Goal: Information Seeking & Learning: Find specific fact

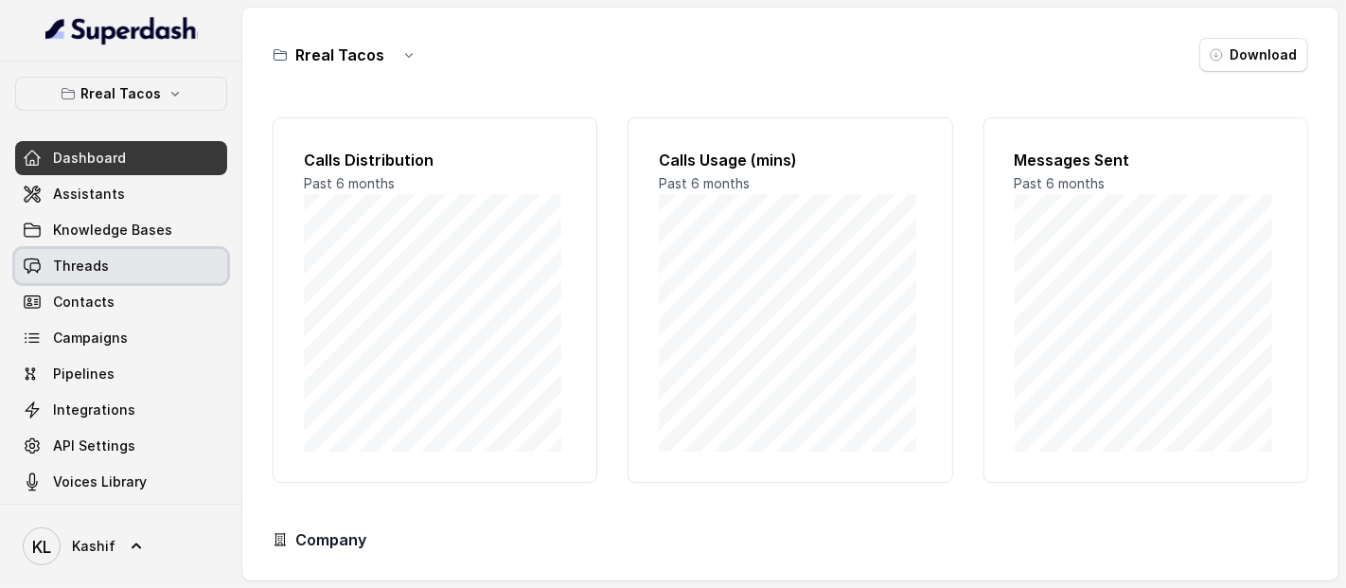
click at [83, 272] on span "Threads" at bounding box center [81, 266] width 56 height 19
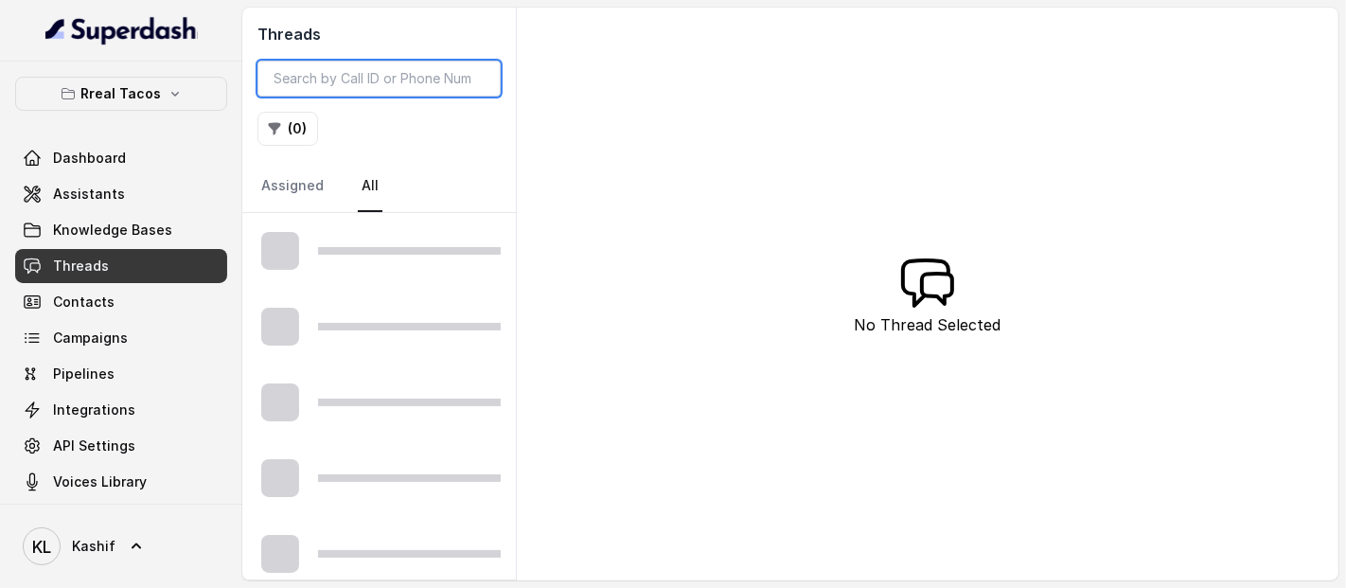
click at [455, 79] on input "search" at bounding box center [379, 79] width 243 height 36
paste input "CAae3567e200c9ab5b338f99e903232350"
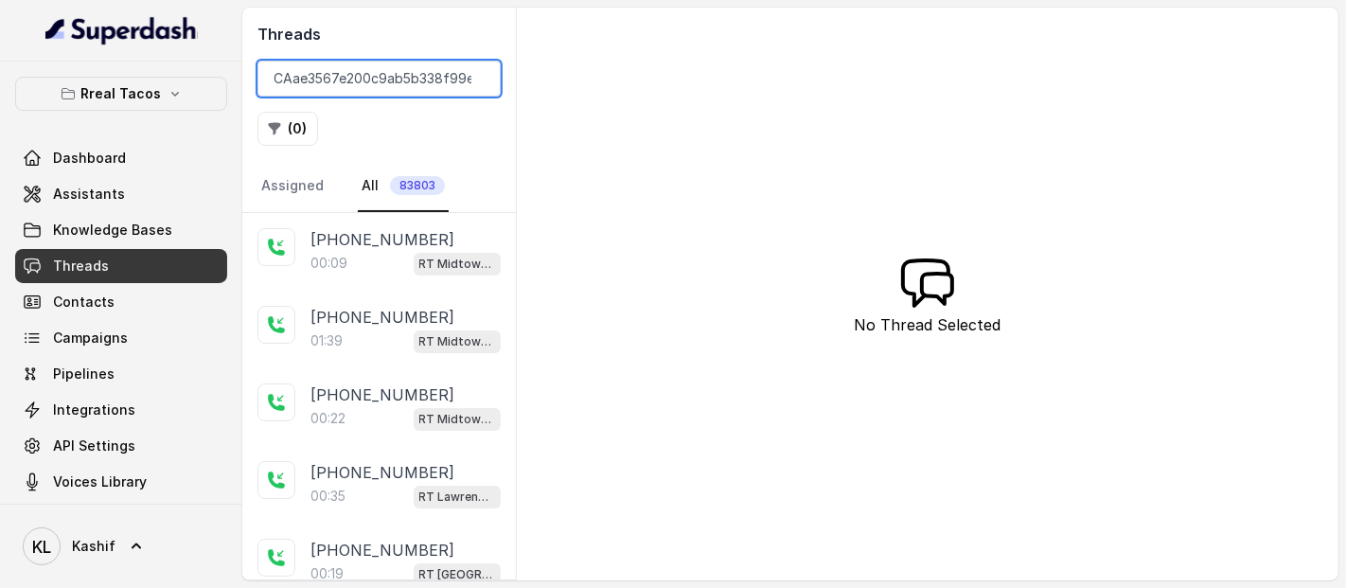
scroll to position [0, 43]
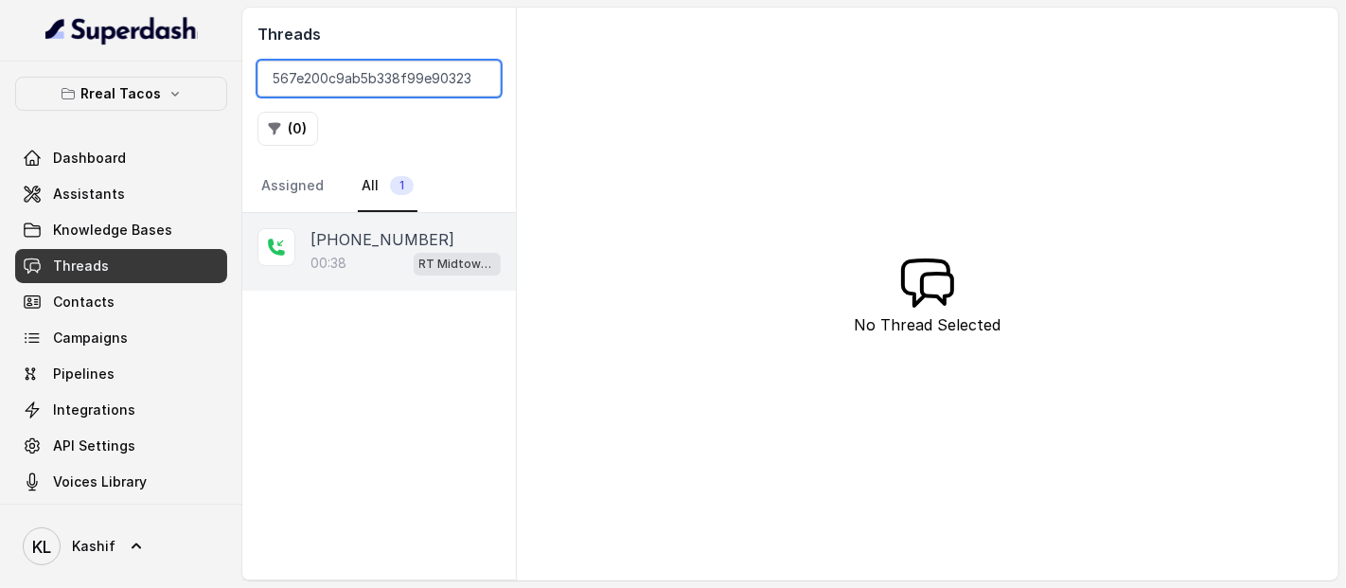
type input "CAae3567e200c9ab5b338f99e903232350"
click at [357, 228] on p "+19415264842" at bounding box center [383, 239] width 144 height 23
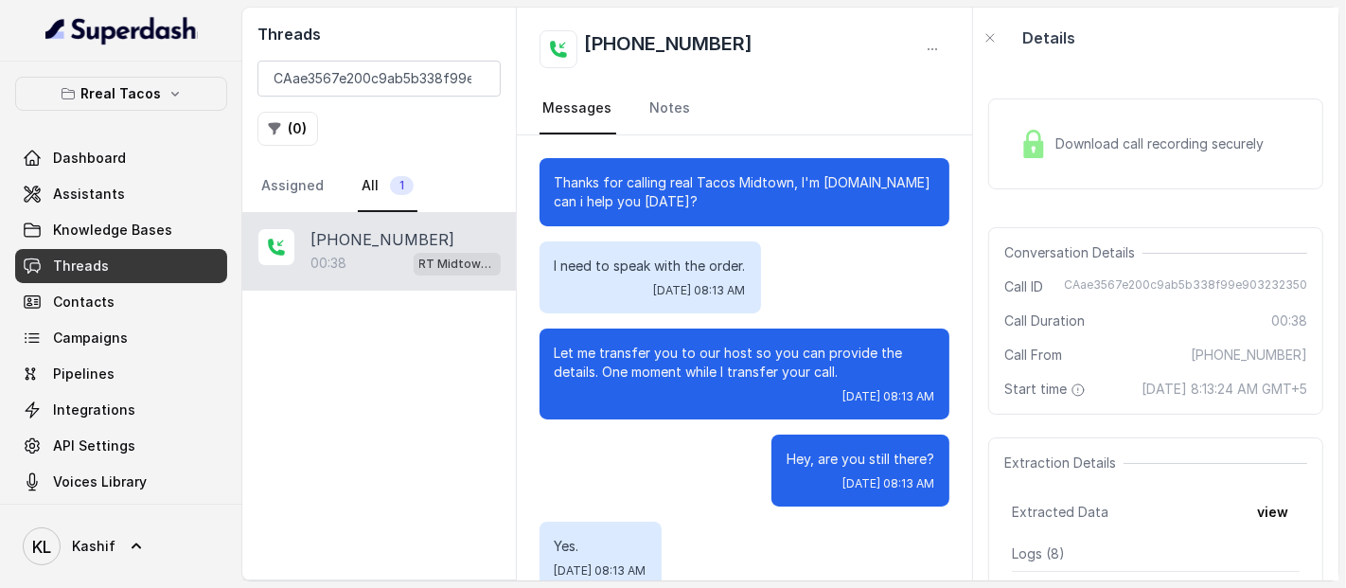
scroll to position [35, 0]
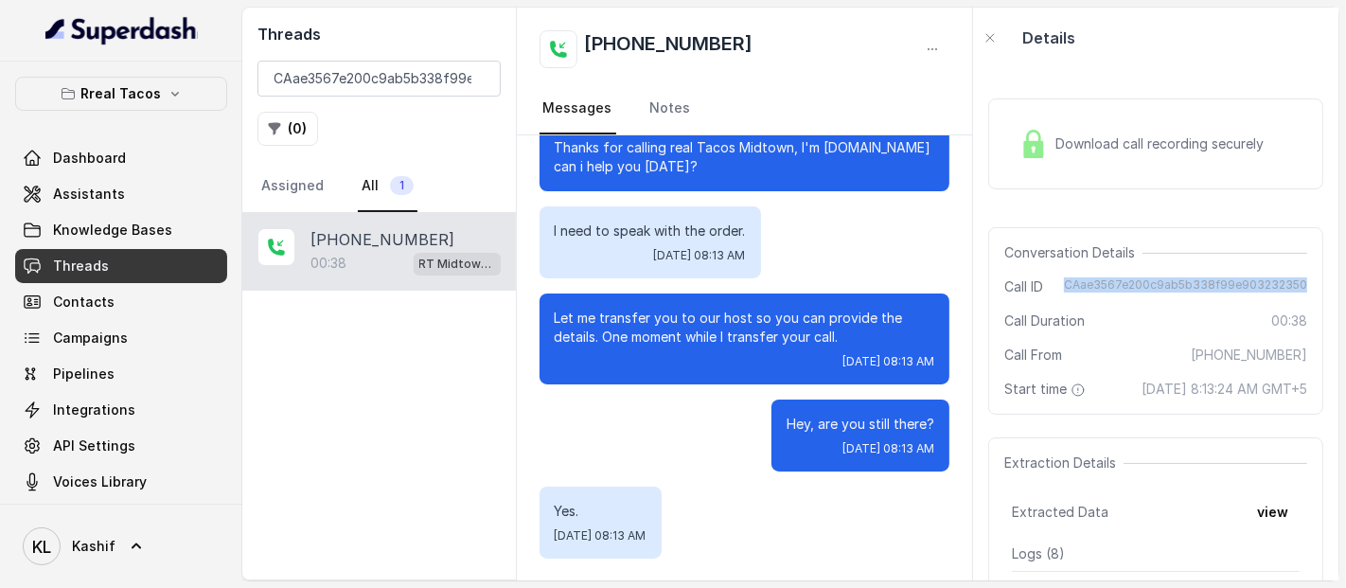
drag, startPoint x: 1086, startPoint y: 281, endPoint x: 1309, endPoint y: 265, distance: 223.1
click at [1309, 265] on div "Download call recording securely Conversation Details Call ID CAae3567e200c9ab5…" at bounding box center [1155, 324] width 365 height 512
copy span "CAae3567e200c9ab5b338f99e903232350"
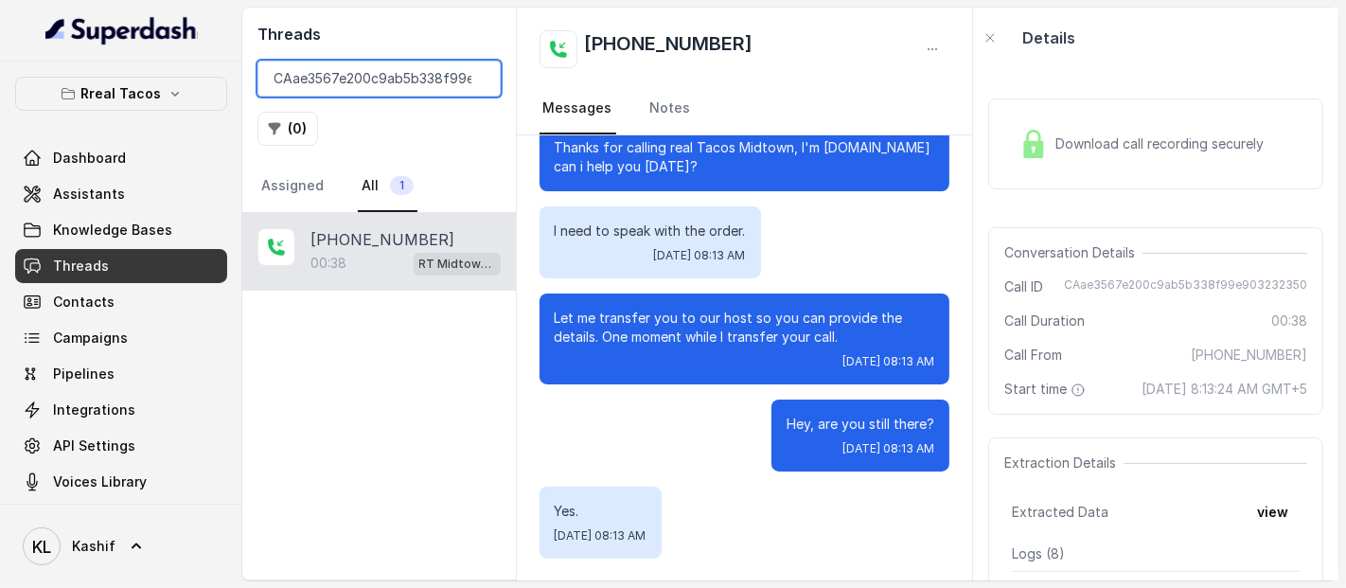
click at [349, 92] on input "CAae3567e200c9ab5b338f99e903232350" at bounding box center [379, 79] width 243 height 36
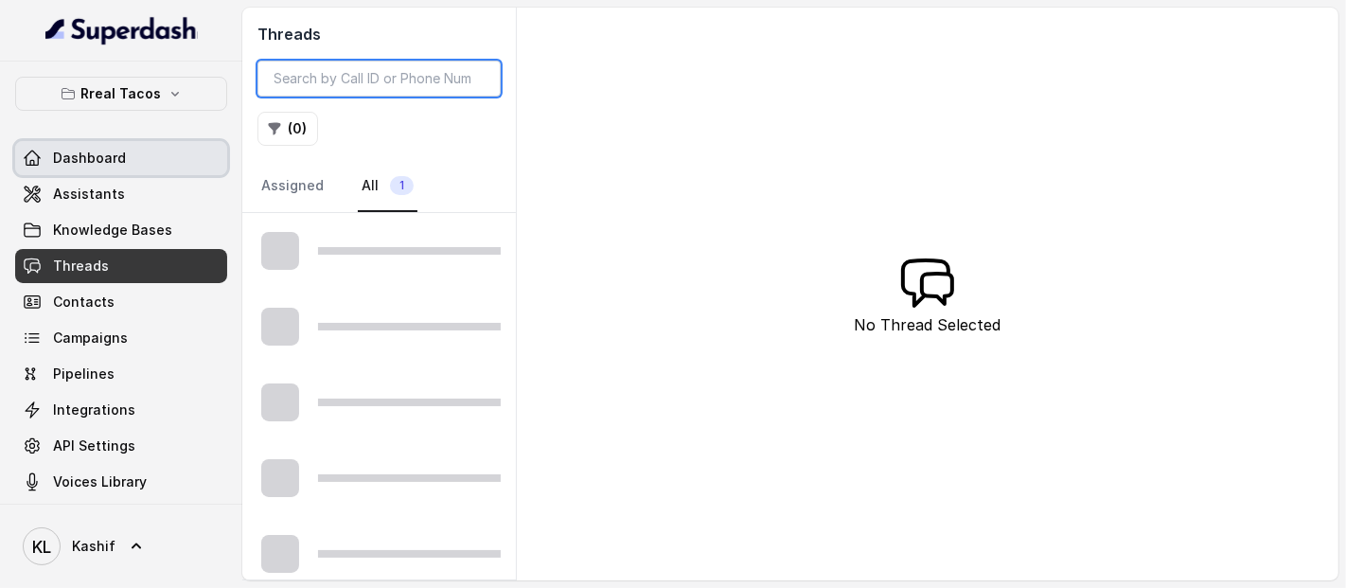
type input "CAae3567e200c9ab5b338f99e903232350"
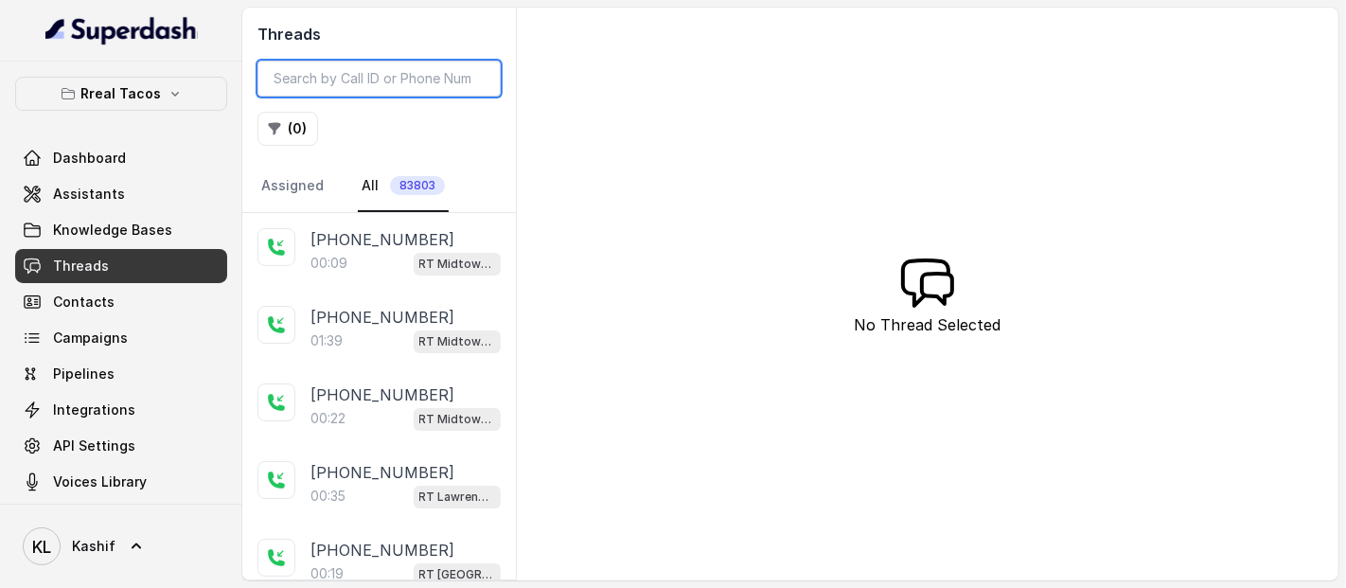
click at [408, 77] on input "search" at bounding box center [379, 79] width 243 height 36
type input "CAae3567e200c9ab5b338f99e903232350"
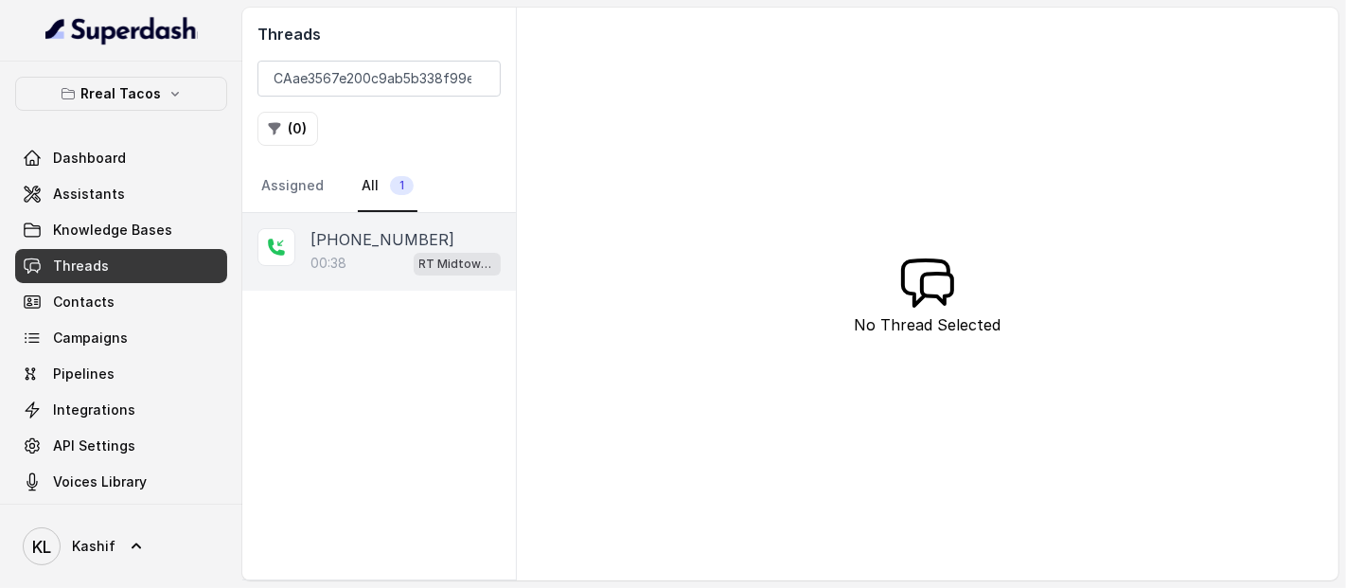
click at [328, 262] on p "00:38" at bounding box center [329, 263] width 36 height 19
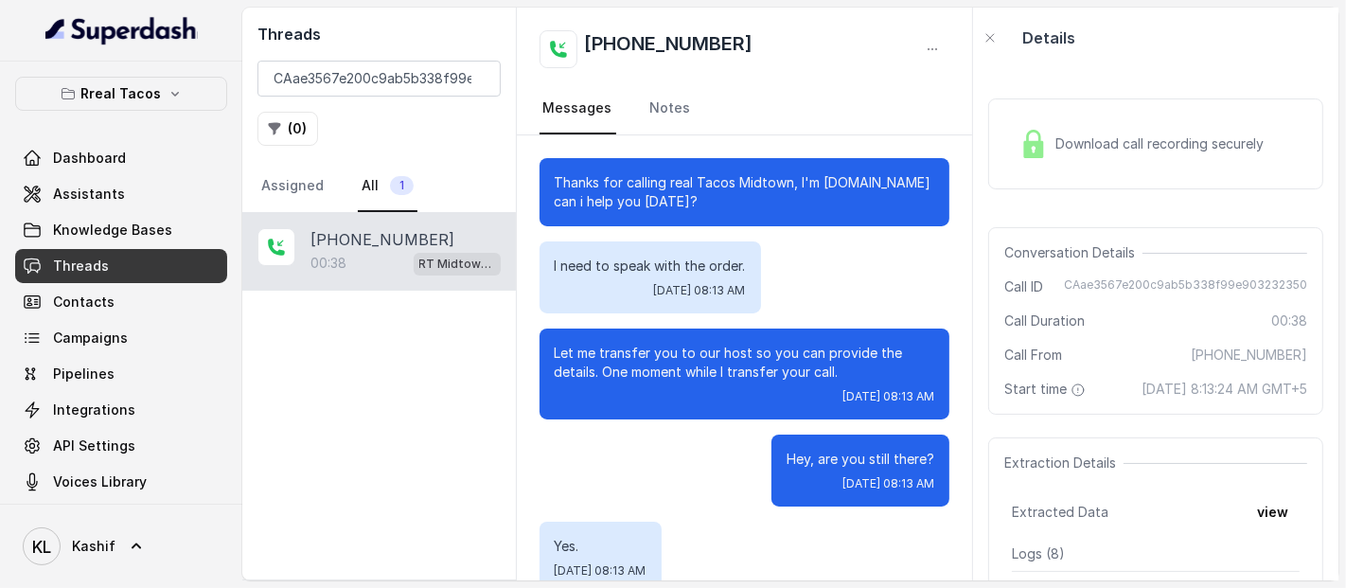
scroll to position [35, 0]
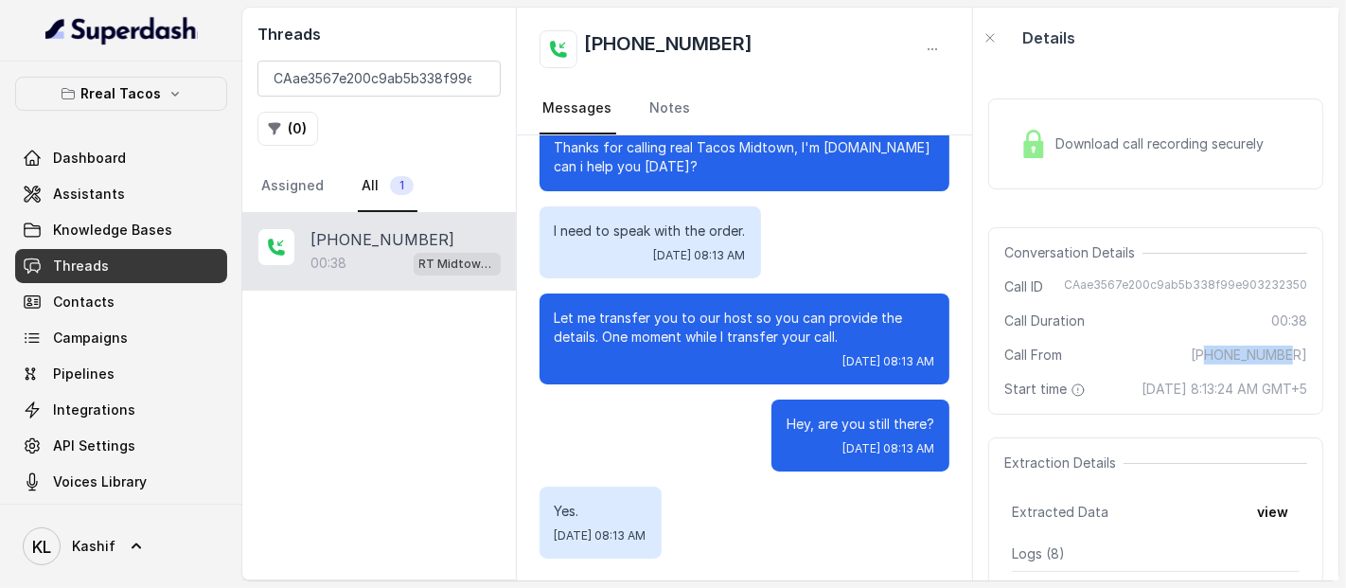
drag, startPoint x: 1217, startPoint y: 355, endPoint x: 1293, endPoint y: 351, distance: 75.8
click at [1293, 351] on div "Conversation Details Call ID CAae3567e200c9ab5b338f99e903232350 Call Duration 0…" at bounding box center [1156, 320] width 335 height 187
copy span "9415264842"
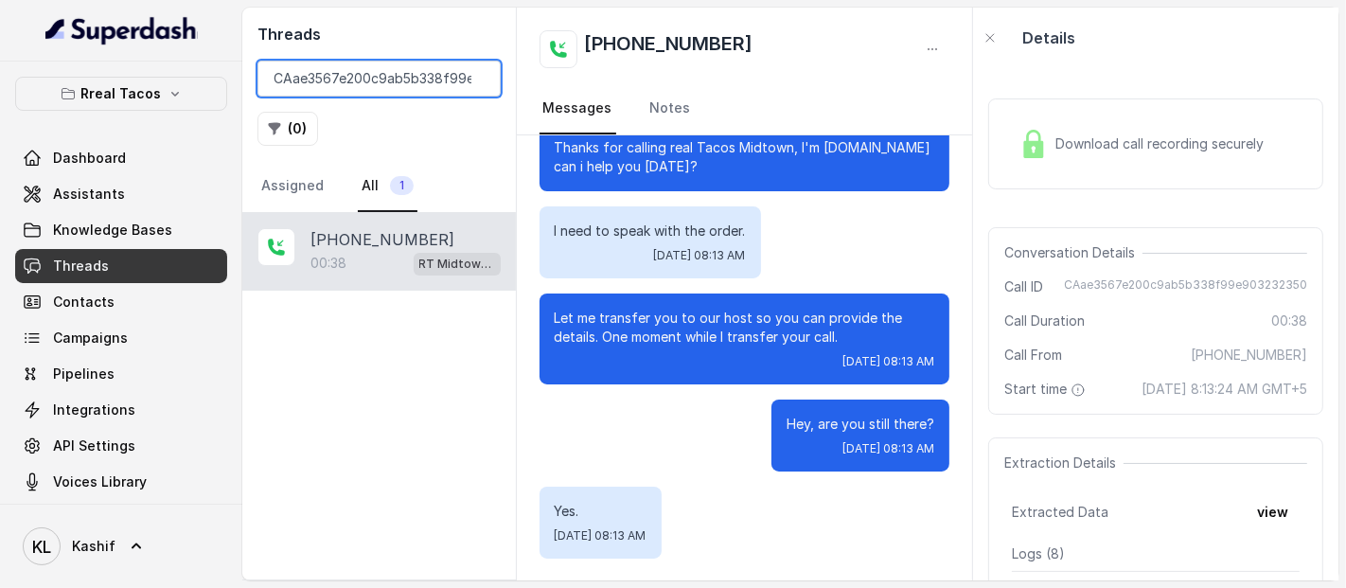
click at [419, 85] on input "CAae3567e200c9ab5b338f99e903232350" at bounding box center [379, 79] width 243 height 36
paste input "9415264842"
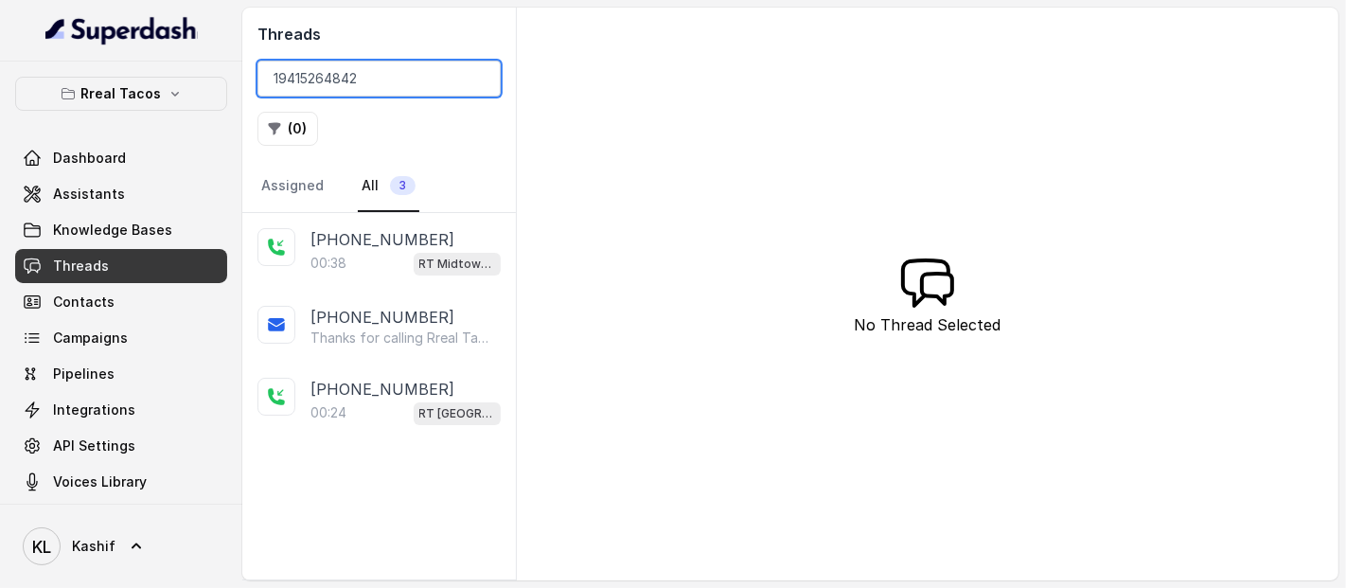
type input "19415264842"
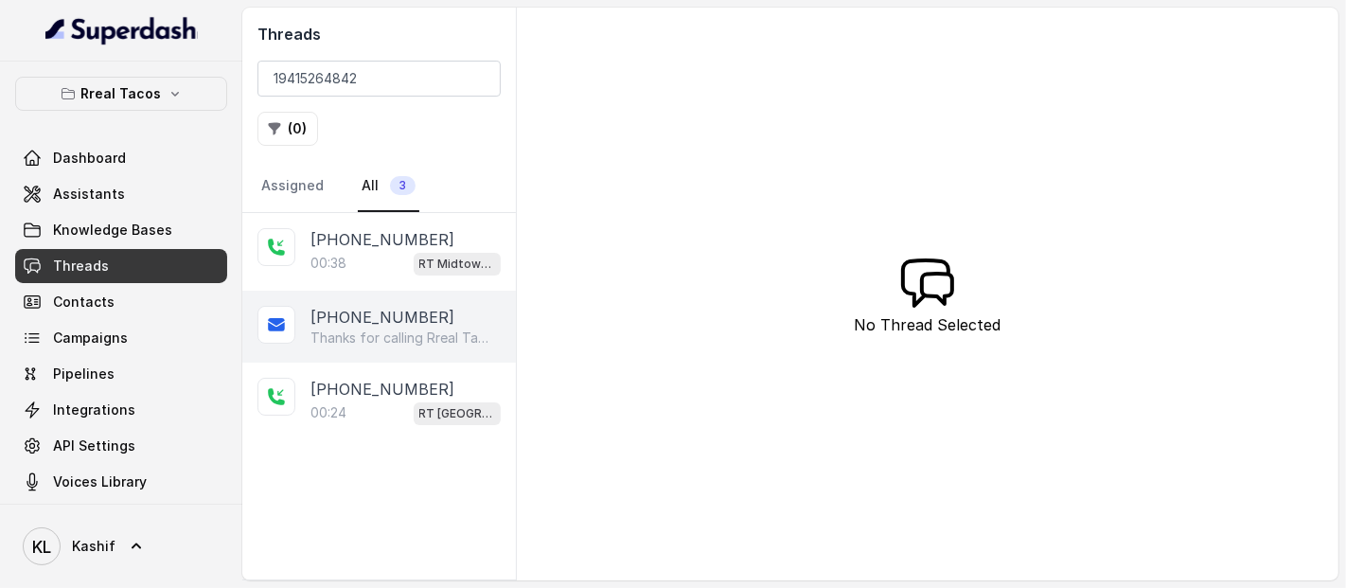
click at [398, 311] on p "+19415264842" at bounding box center [383, 317] width 144 height 23
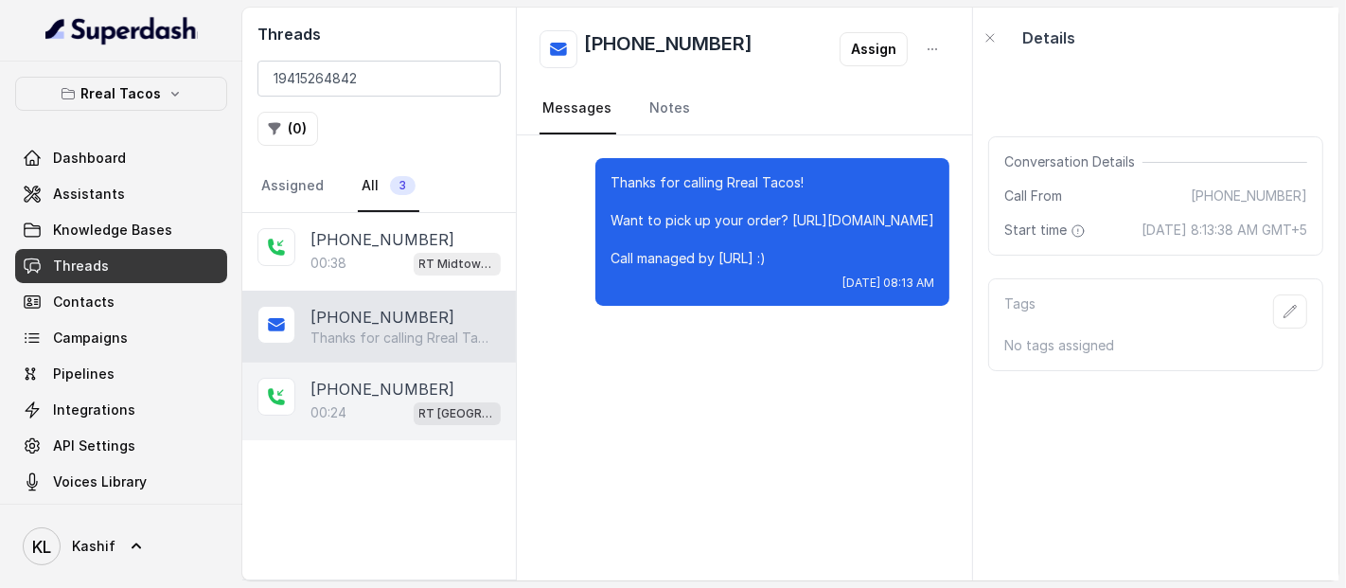
click at [391, 378] on p "+19415264842" at bounding box center [383, 389] width 144 height 23
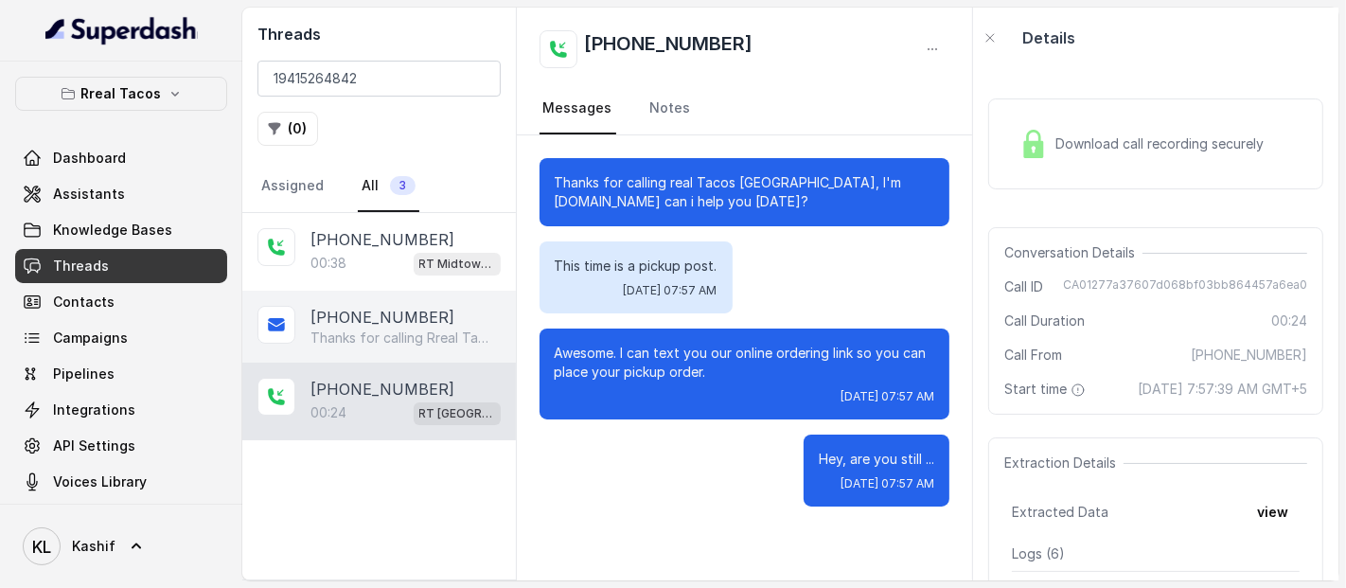
click at [381, 324] on p "+19415264842" at bounding box center [383, 317] width 144 height 23
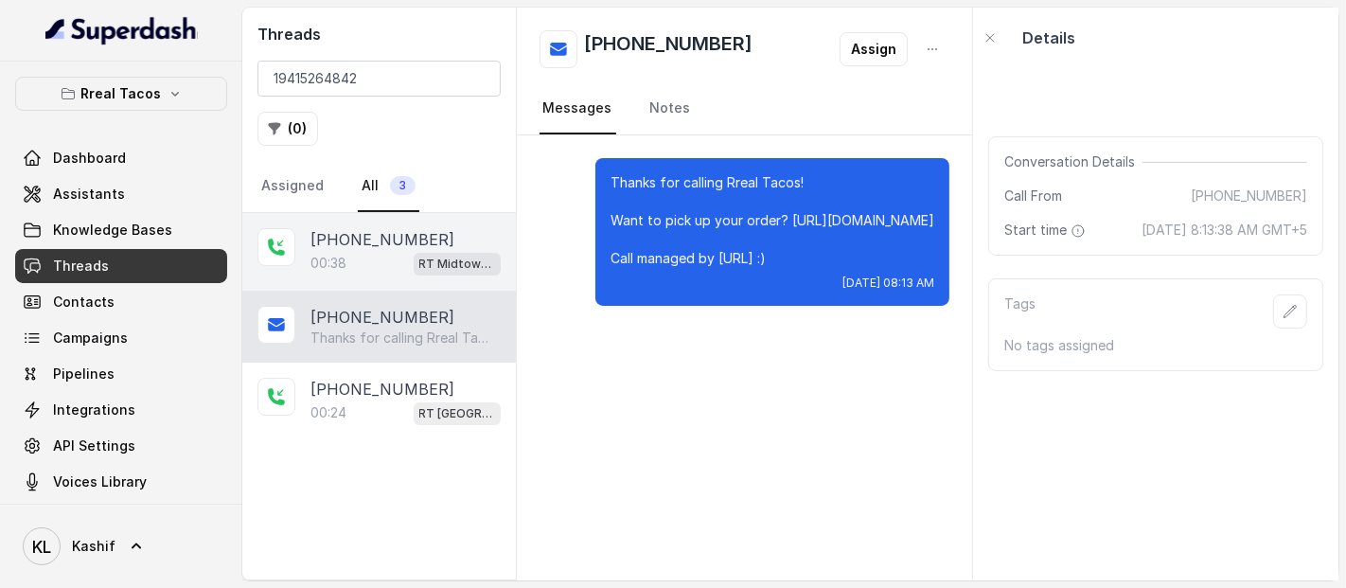
click at [372, 256] on div "00:38 RT Midtown / EN" at bounding box center [406, 263] width 190 height 25
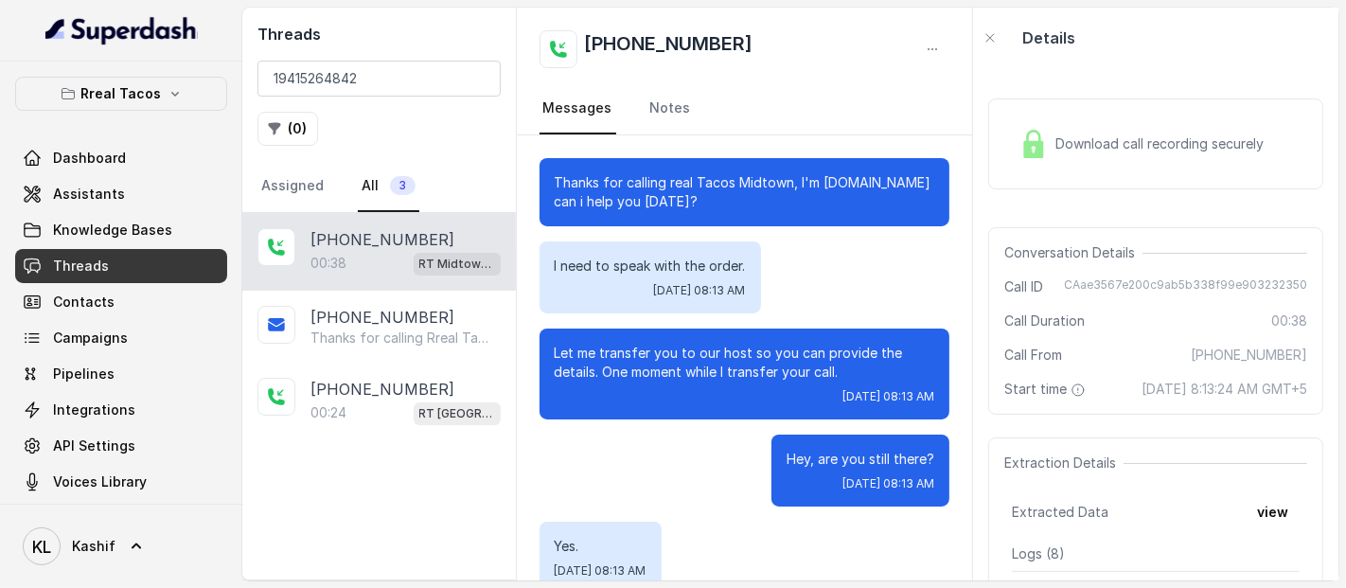
scroll to position [35, 0]
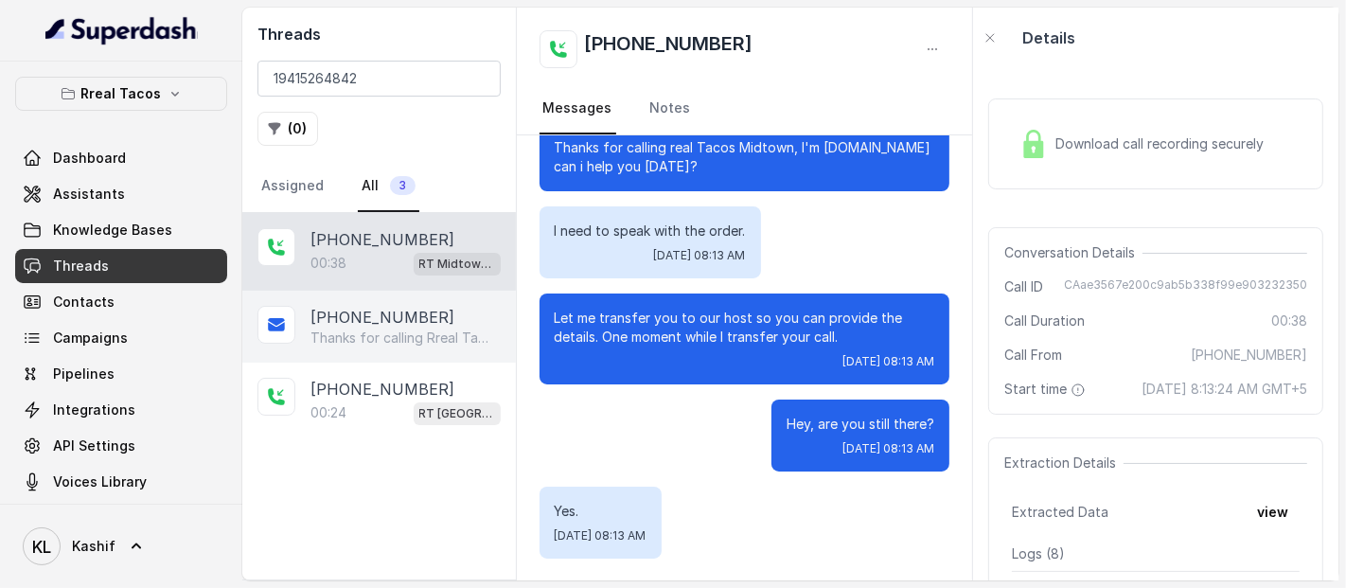
click at [371, 294] on div "+19415264842 Thanks for calling Rreal Tacos! Want to pick up your order? https:…" at bounding box center [379, 327] width 274 height 72
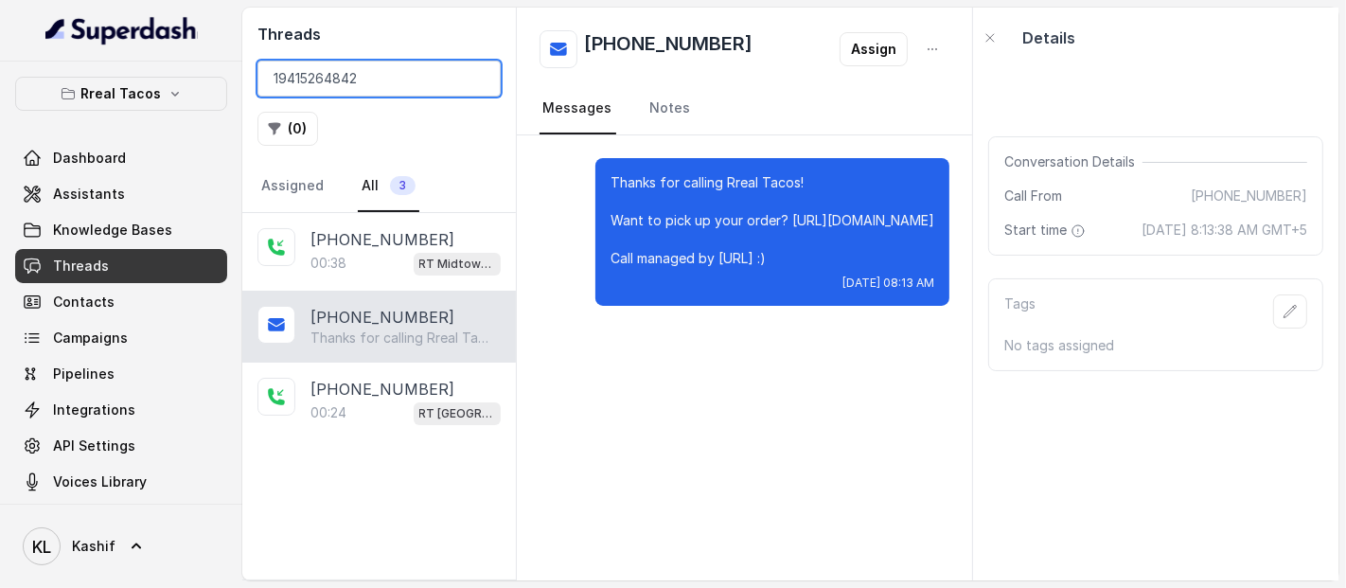
click at [400, 85] on input "19415264842" at bounding box center [379, 79] width 243 height 36
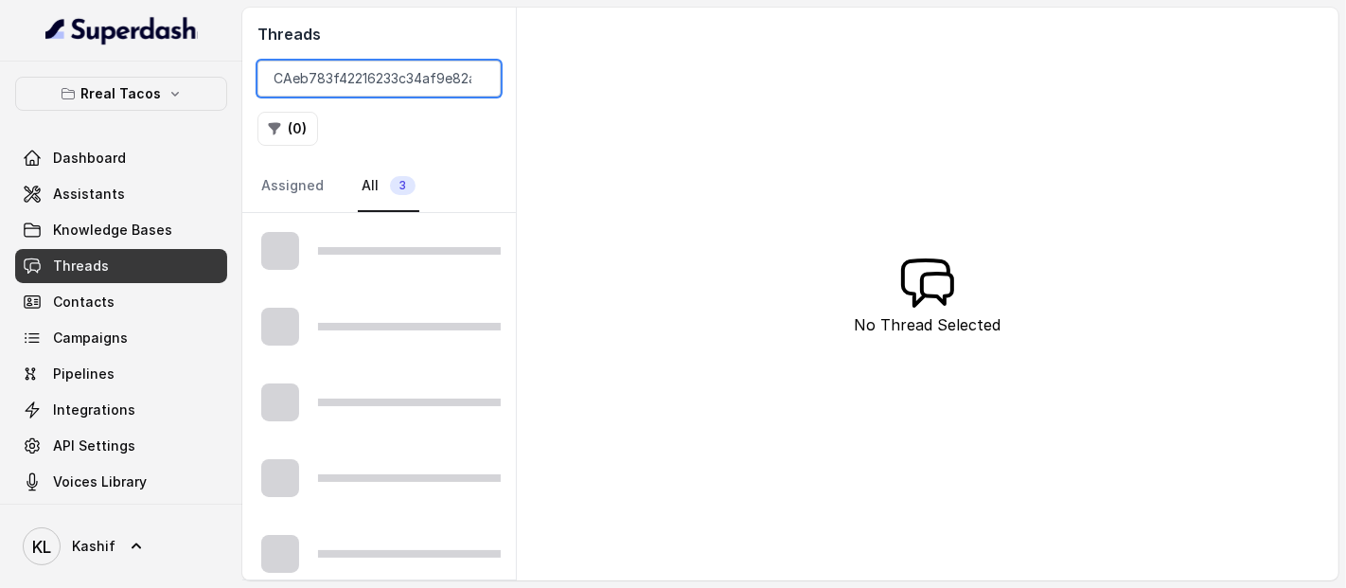
scroll to position [0, 36]
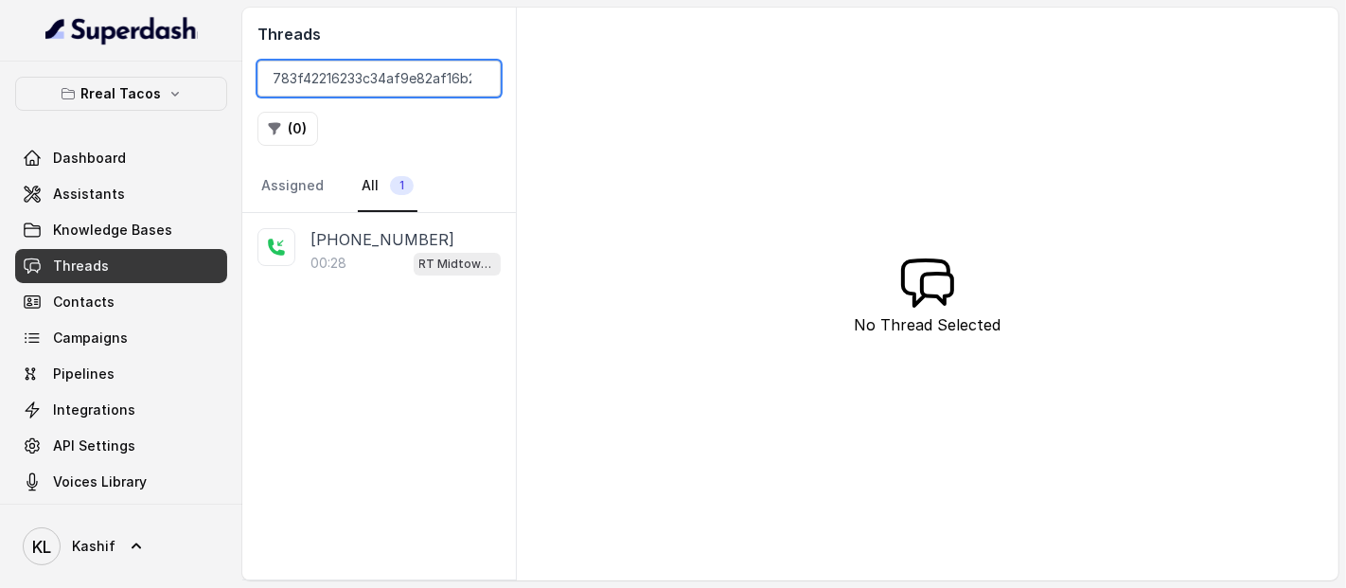
click at [280, 86] on input "CAeb783f42216233c34af9e82af16b21ae" at bounding box center [379, 79] width 243 height 36
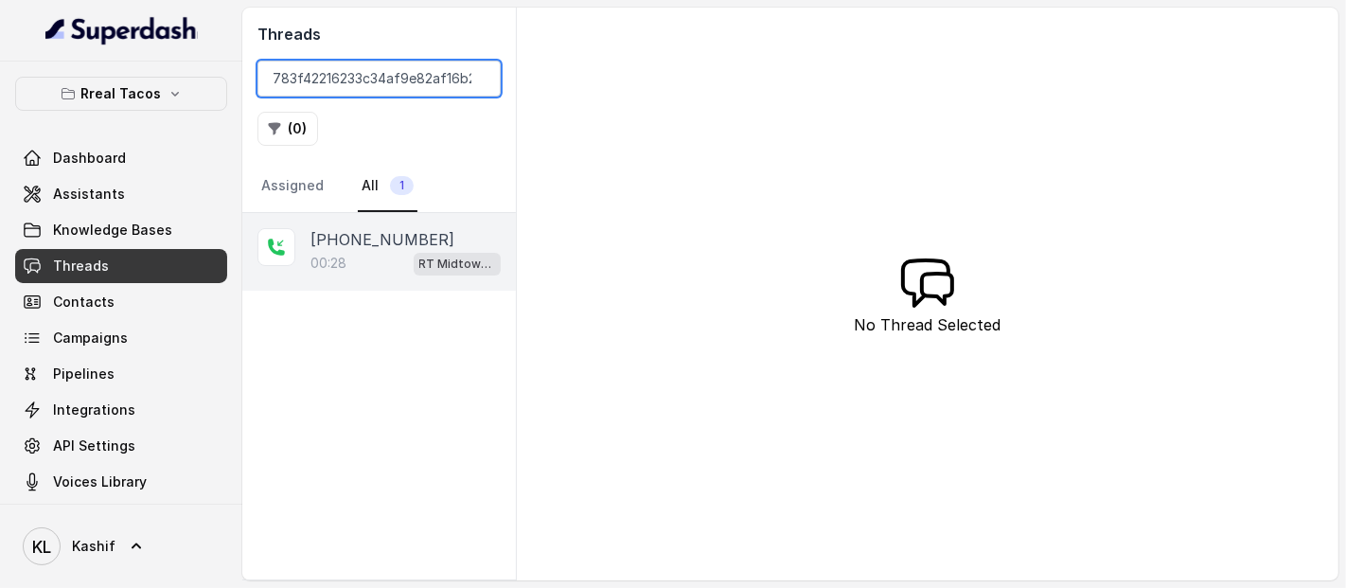
type input "CAeb783f42216233c34af9e82af16b21ae"
click at [345, 239] on p "+17706709107" at bounding box center [383, 239] width 144 height 23
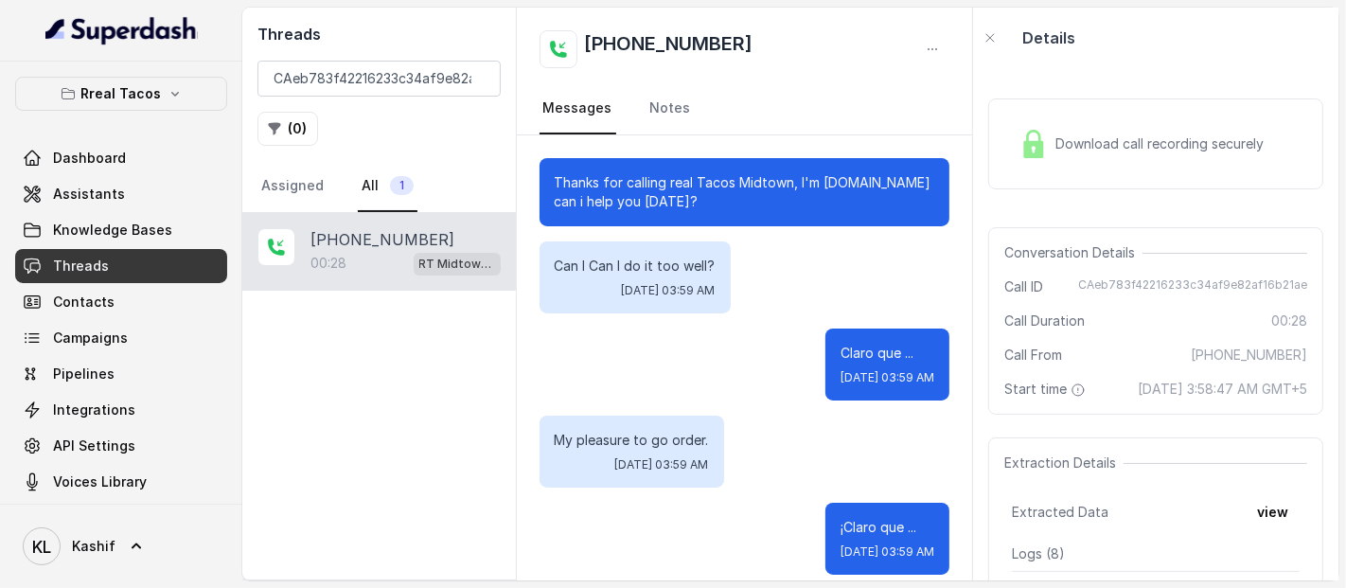
scroll to position [452, 0]
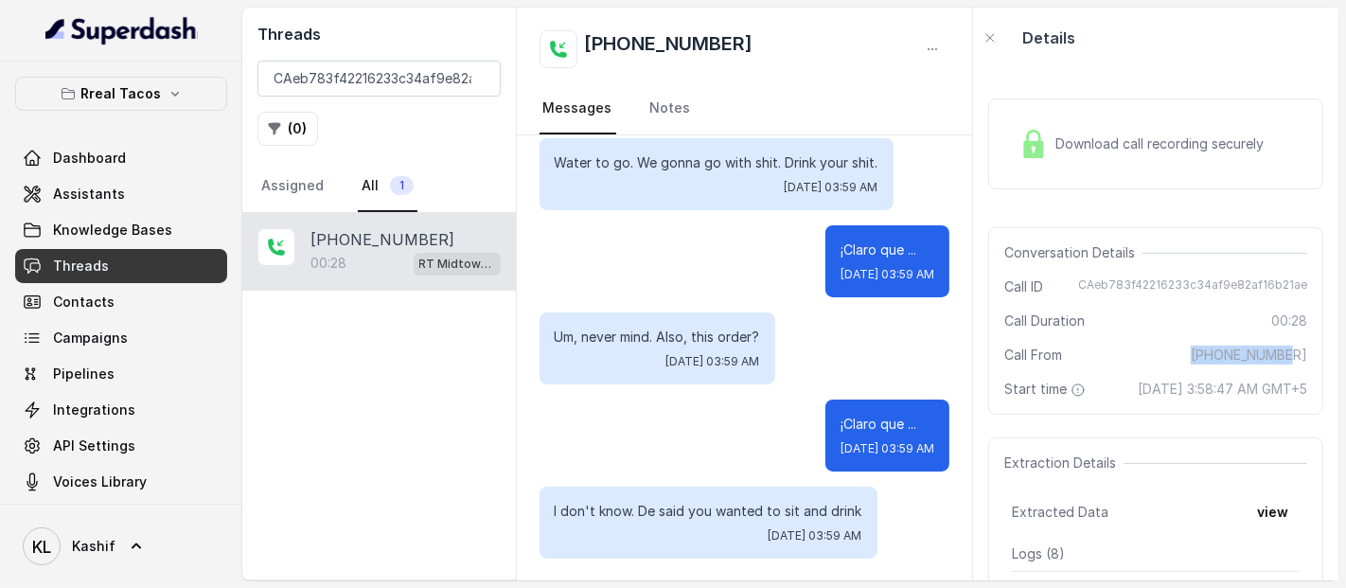
drag, startPoint x: 1200, startPoint y: 361, endPoint x: 1307, endPoint y: 355, distance: 107.1
click at [1307, 355] on div "Conversation Details Call ID CAeb783f42216233c34af9e82af16b21ae Call Duration 0…" at bounding box center [1156, 320] width 335 height 187
copy span "+17706709107"
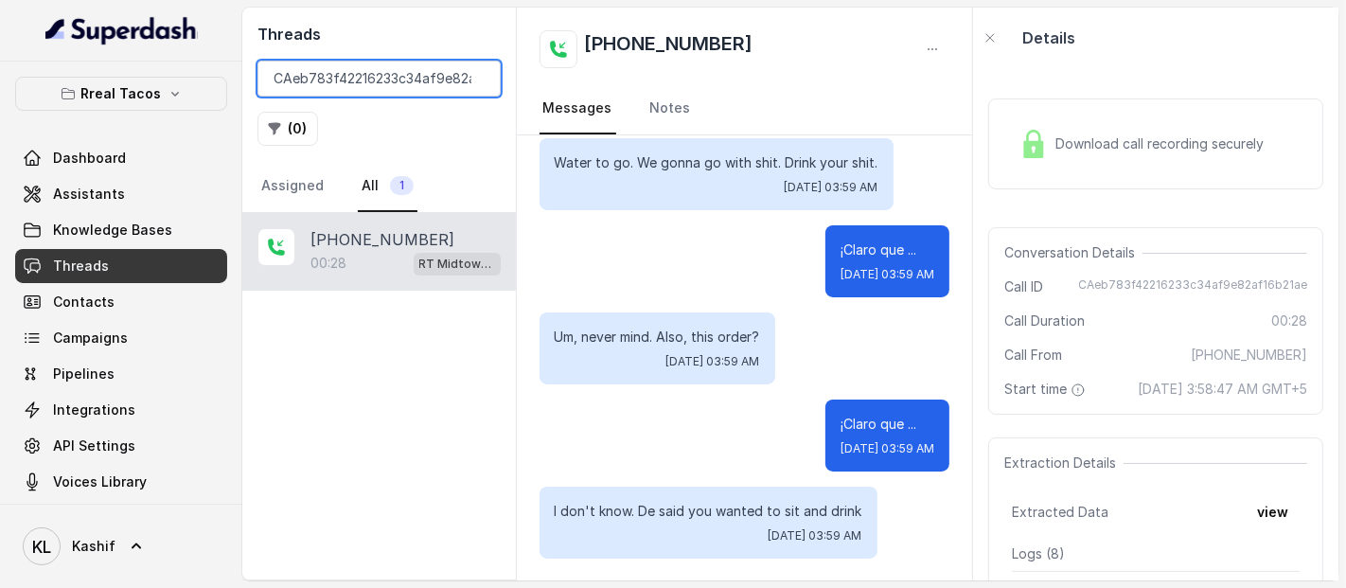
click at [401, 74] on input "CAeb783f42216233c34af9e82af16b21ae" at bounding box center [379, 79] width 243 height 36
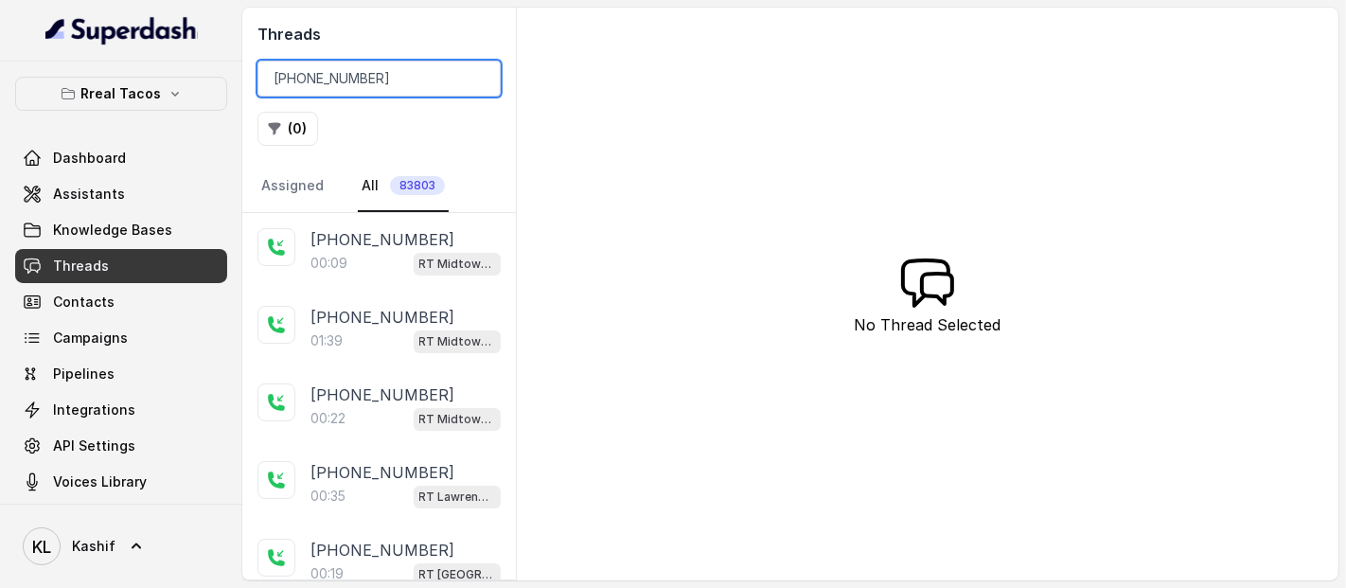
click at [287, 87] on input "+17706709107" at bounding box center [379, 79] width 243 height 36
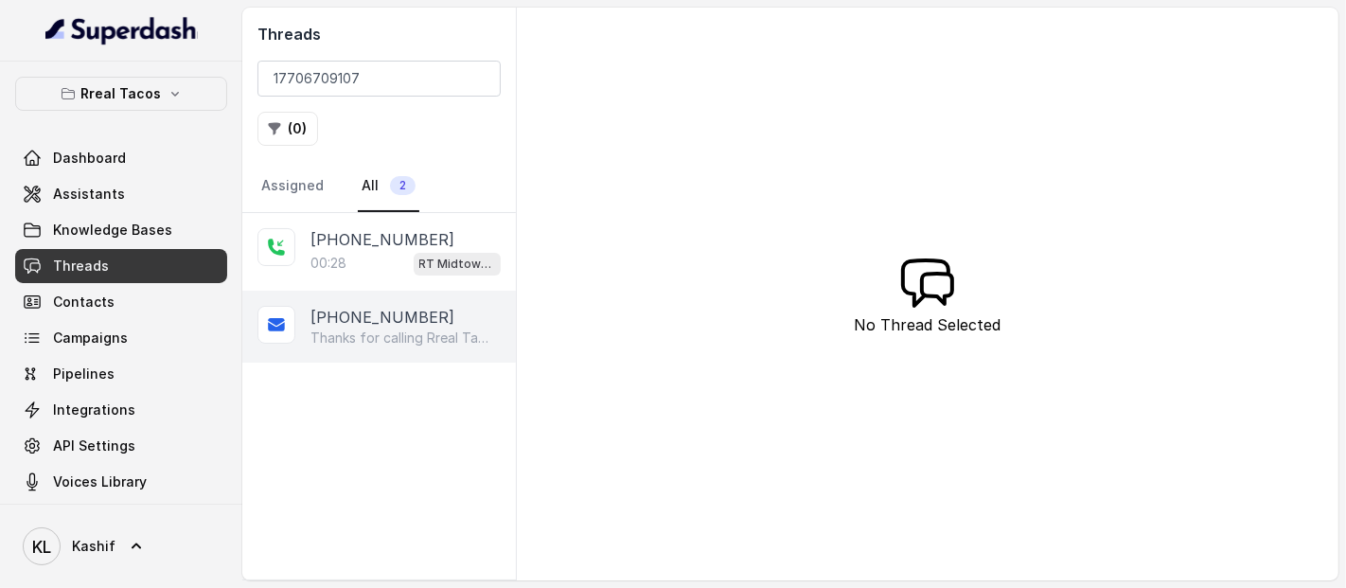
click at [431, 308] on div "+17706709107" at bounding box center [406, 317] width 190 height 23
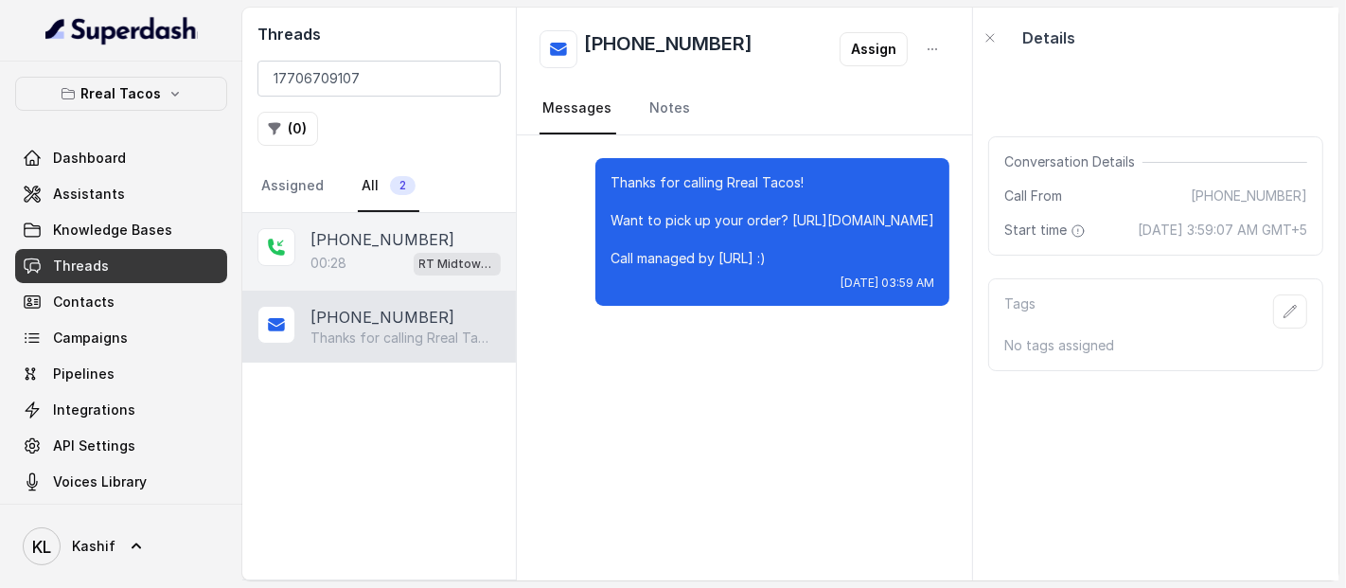
click at [369, 255] on div "00:28 RT Midtown / EN" at bounding box center [406, 263] width 190 height 25
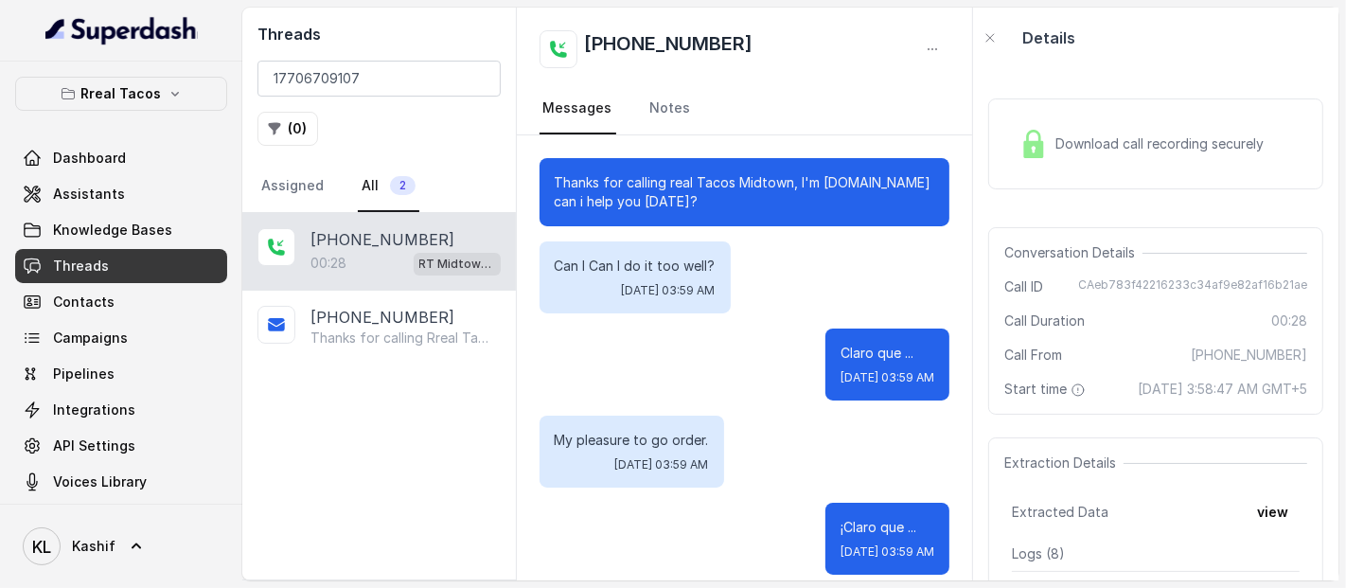
scroll to position [452, 0]
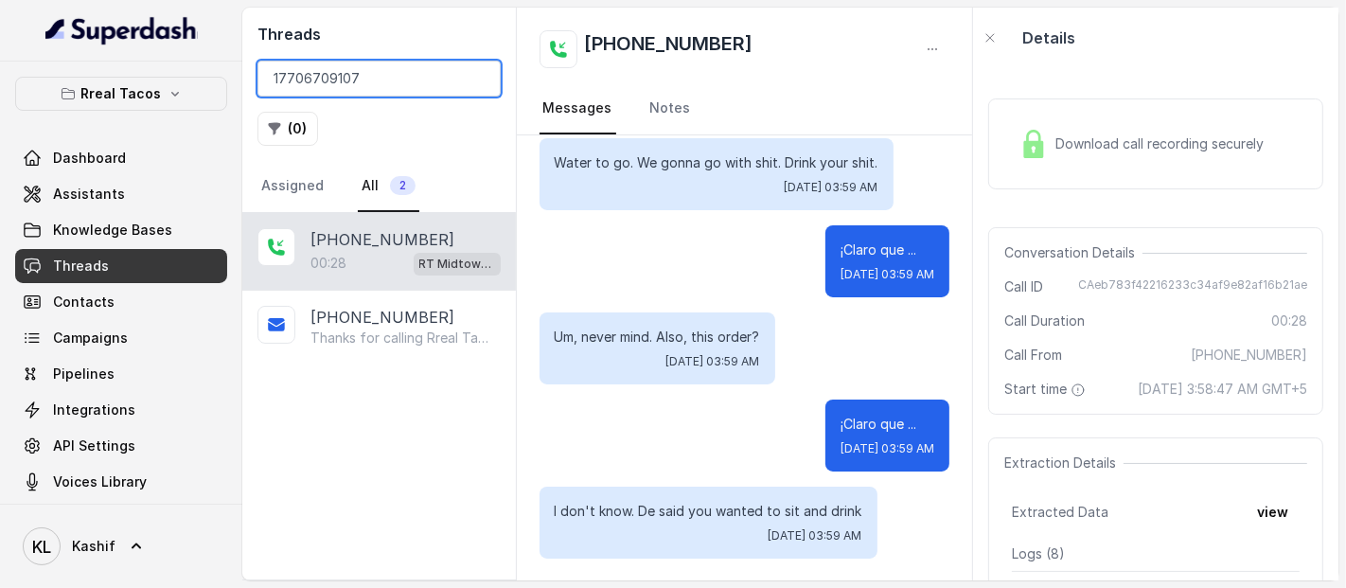
click at [382, 69] on input "17706709107" at bounding box center [379, 79] width 243 height 36
type input "1"
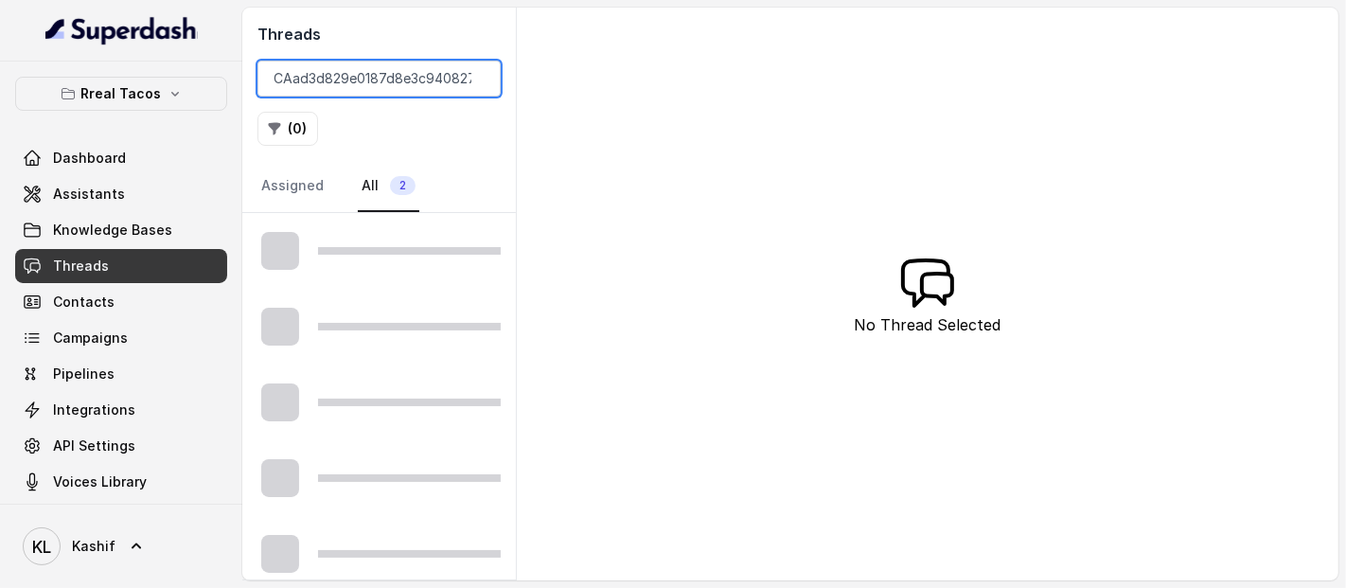
scroll to position [0, 50]
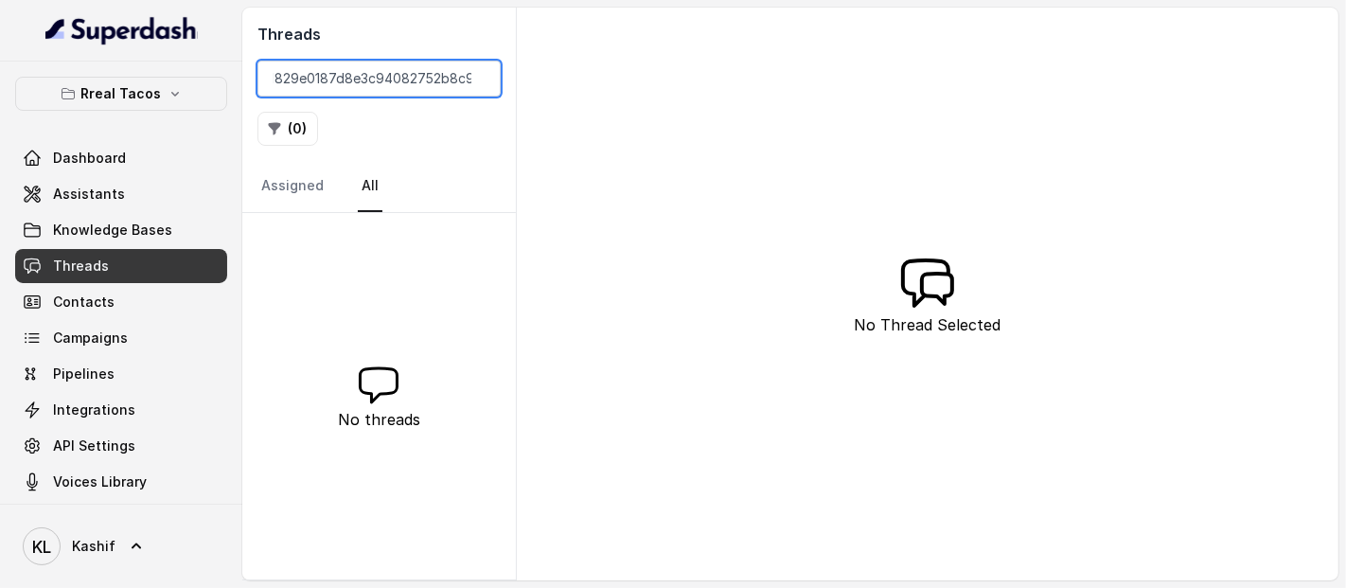
click at [401, 88] on input "CAad3d829e0187d8e3c94082752b8c9158" at bounding box center [379, 79] width 243 height 36
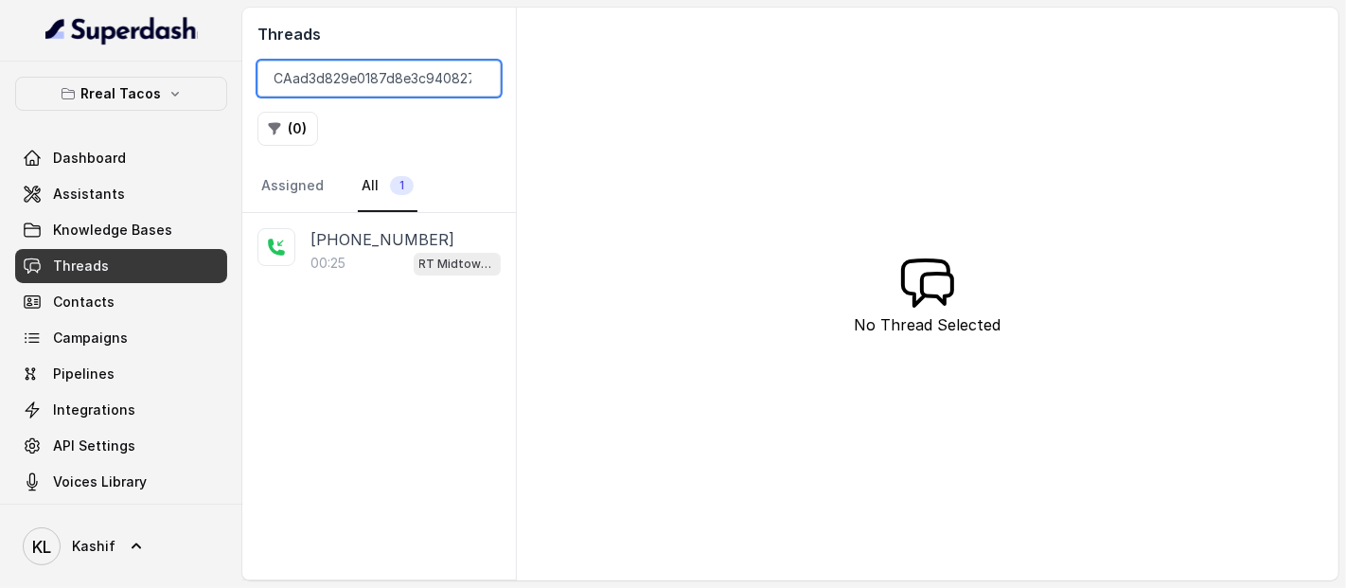
type input "CAad3d829e0187d8e3c94082752b8c9158"
click at [421, 236] on div "+14704100219" at bounding box center [406, 239] width 190 height 23
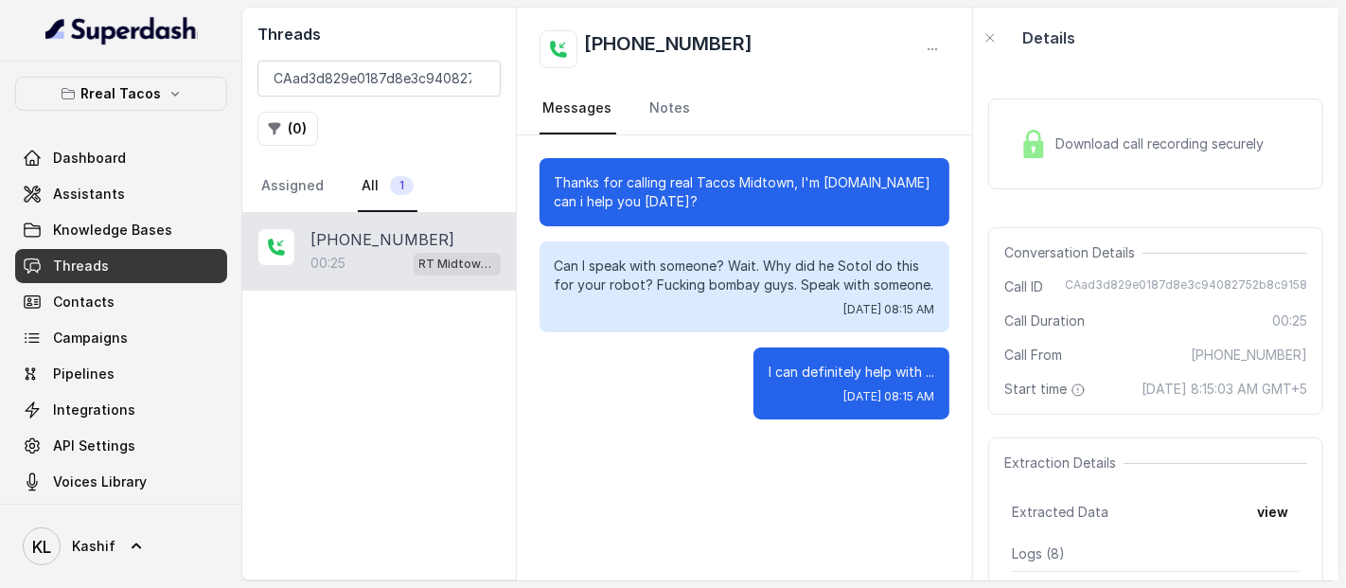
click at [1115, 187] on div "Download call recording securely" at bounding box center [1156, 143] width 335 height 91
